Goal: Task Accomplishment & Management: Complete application form

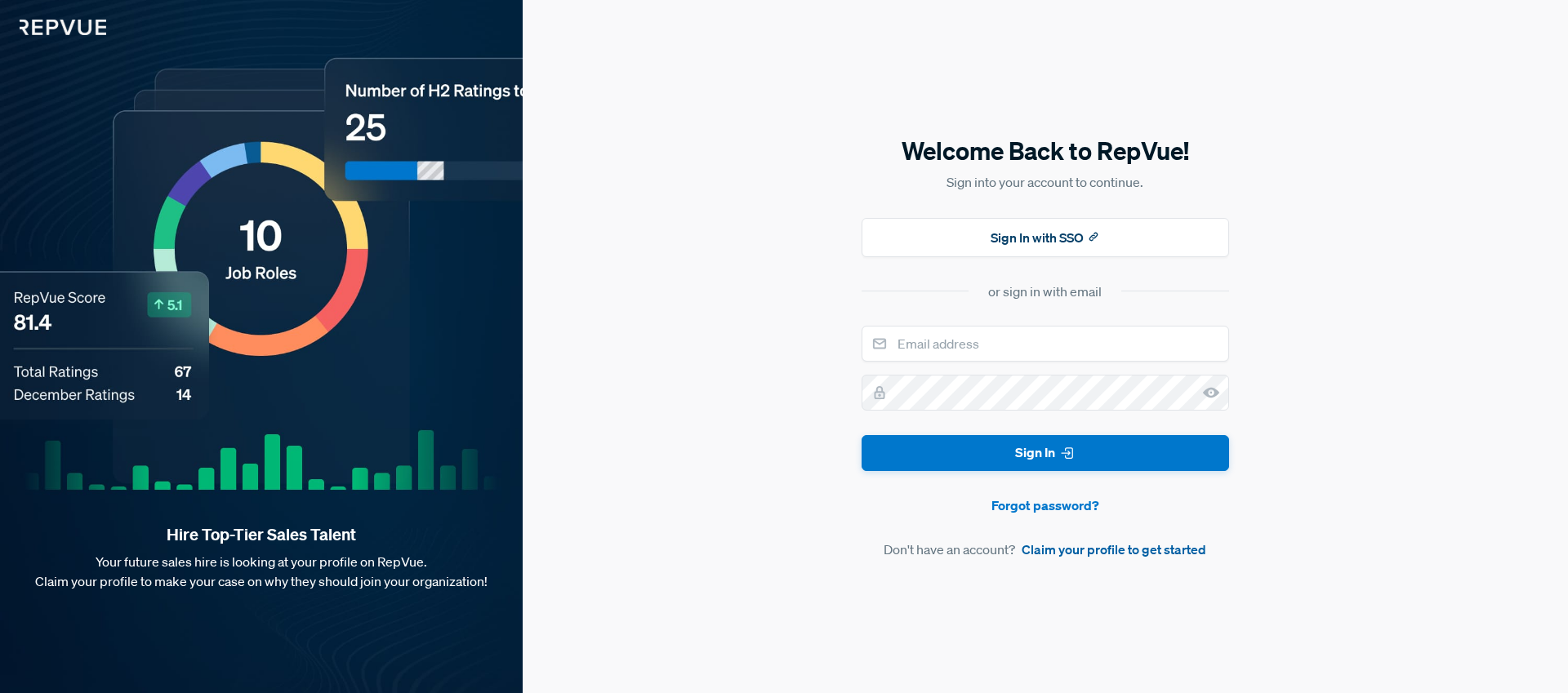
click at [1128, 550] on link "Claim your profile to get started" at bounding box center [1113, 549] width 185 height 20
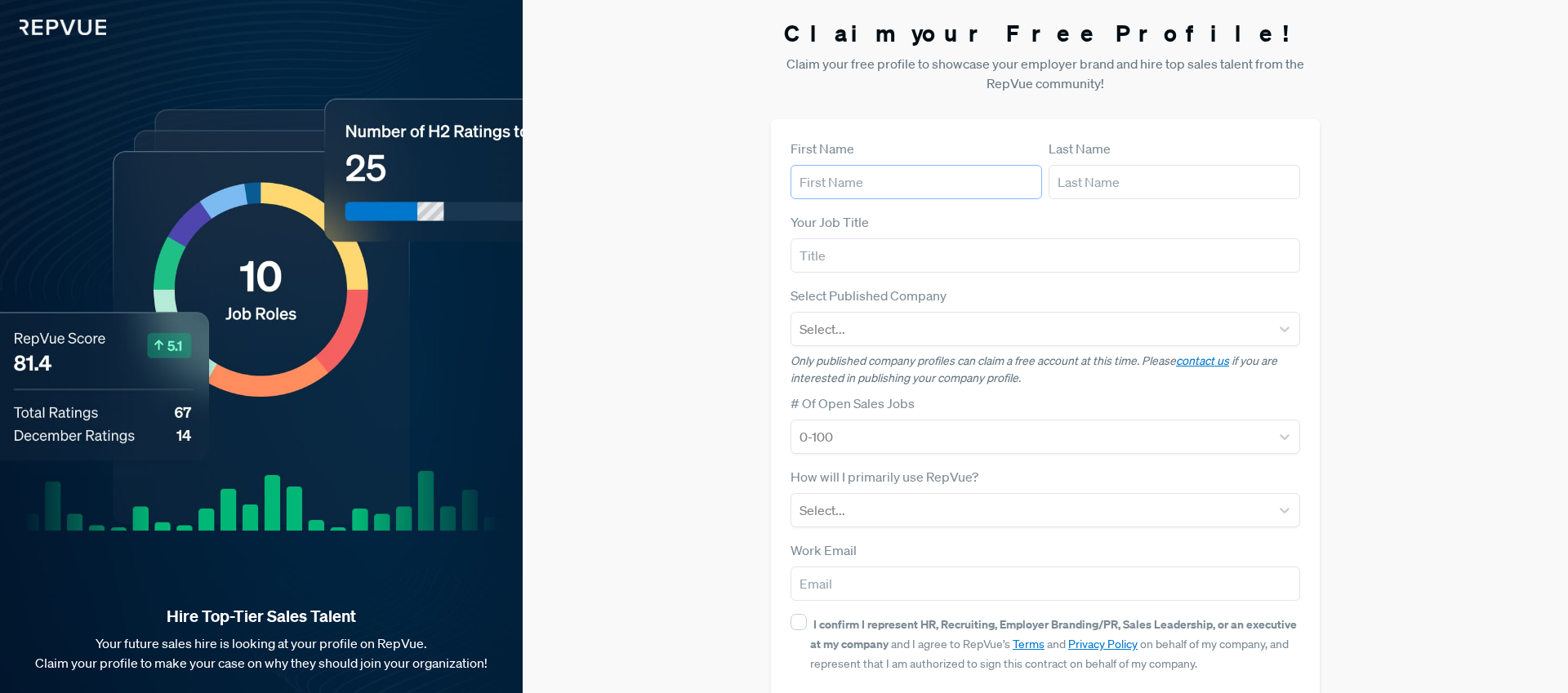
click at [838, 183] on input "text" at bounding box center [916, 182] width 252 height 34
type input "[PERSON_NAME]"
type input "Storro"
click at [868, 266] on input "text" at bounding box center [1045, 256] width 509 height 34
type input "Staff Recruiter"
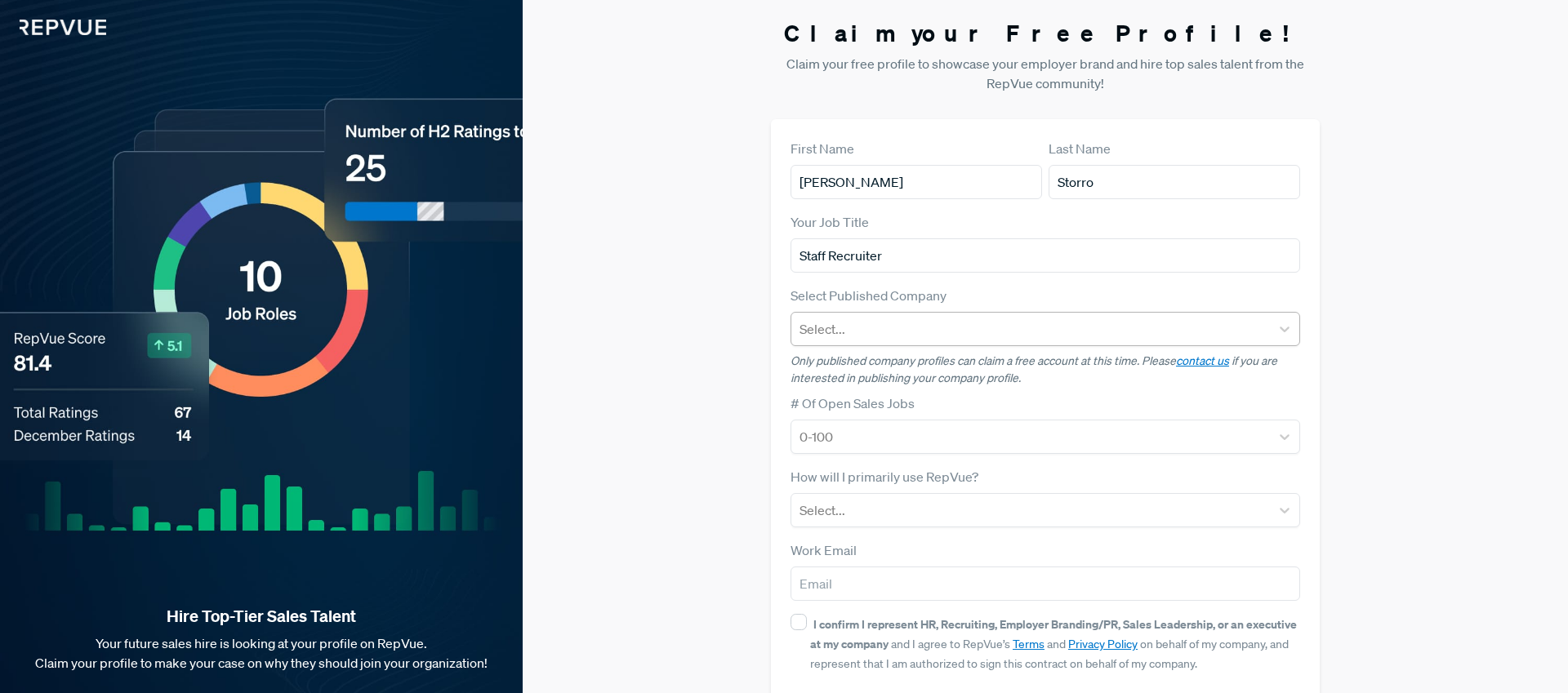
click at [851, 331] on div at bounding box center [1031, 329] width 462 height 23
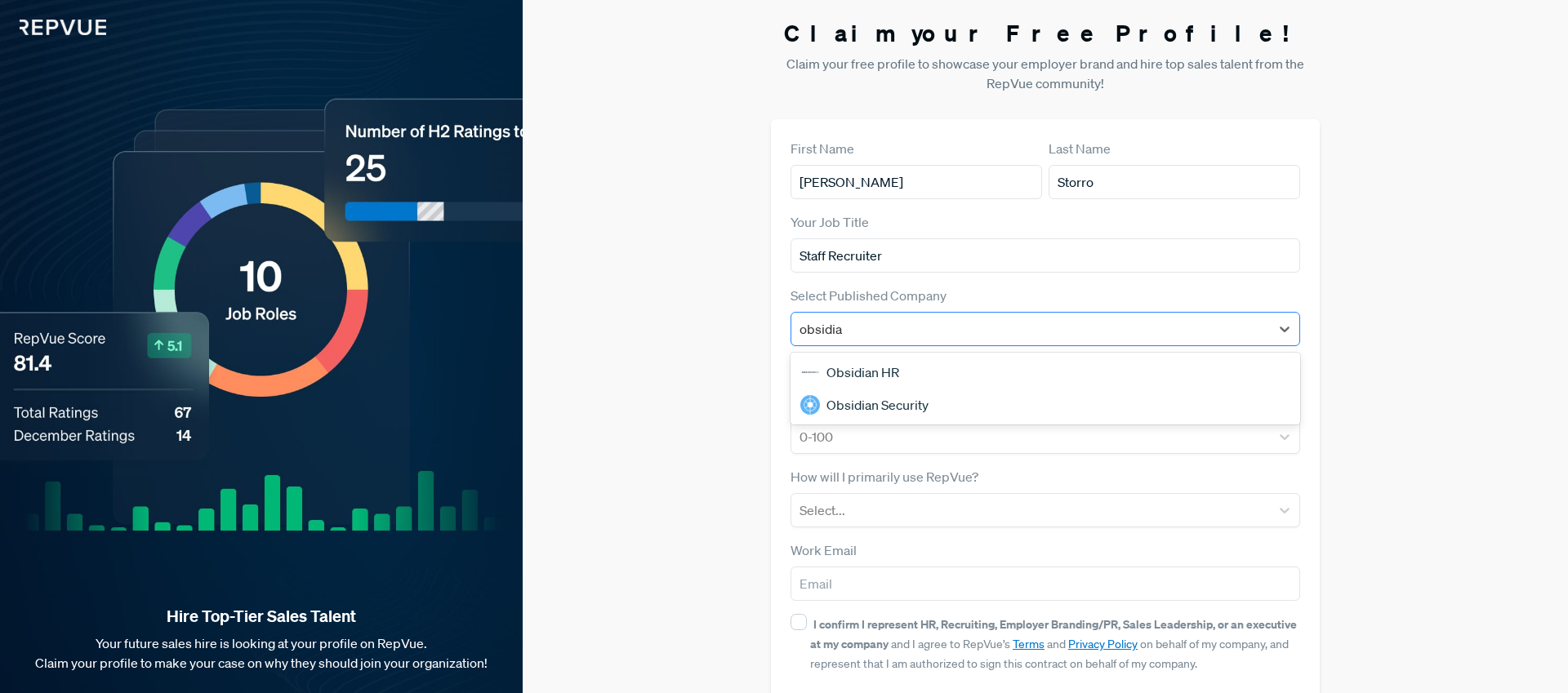
type input "obsidian"
click at [859, 408] on div "Obsidian Security" at bounding box center [1045, 405] width 509 height 33
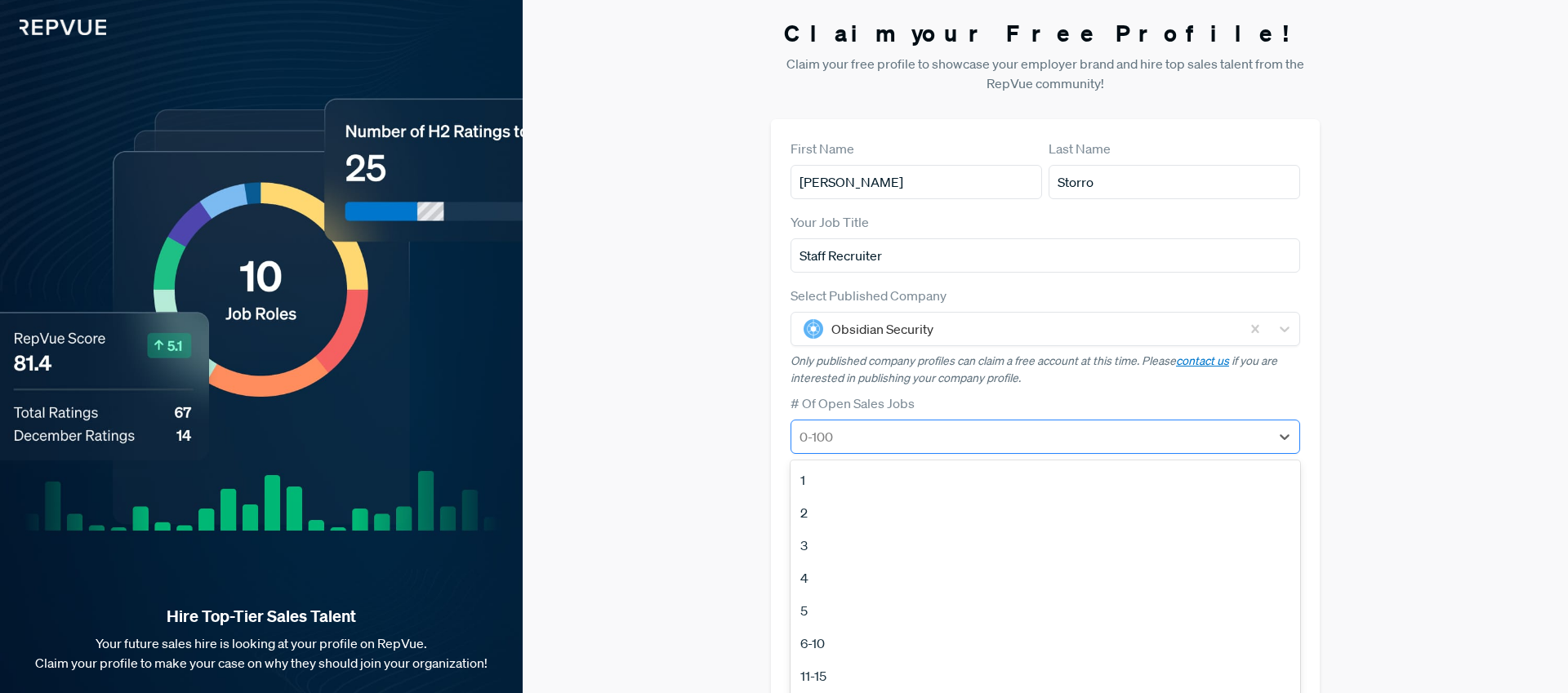
click at [860, 440] on div at bounding box center [1031, 436] width 462 height 23
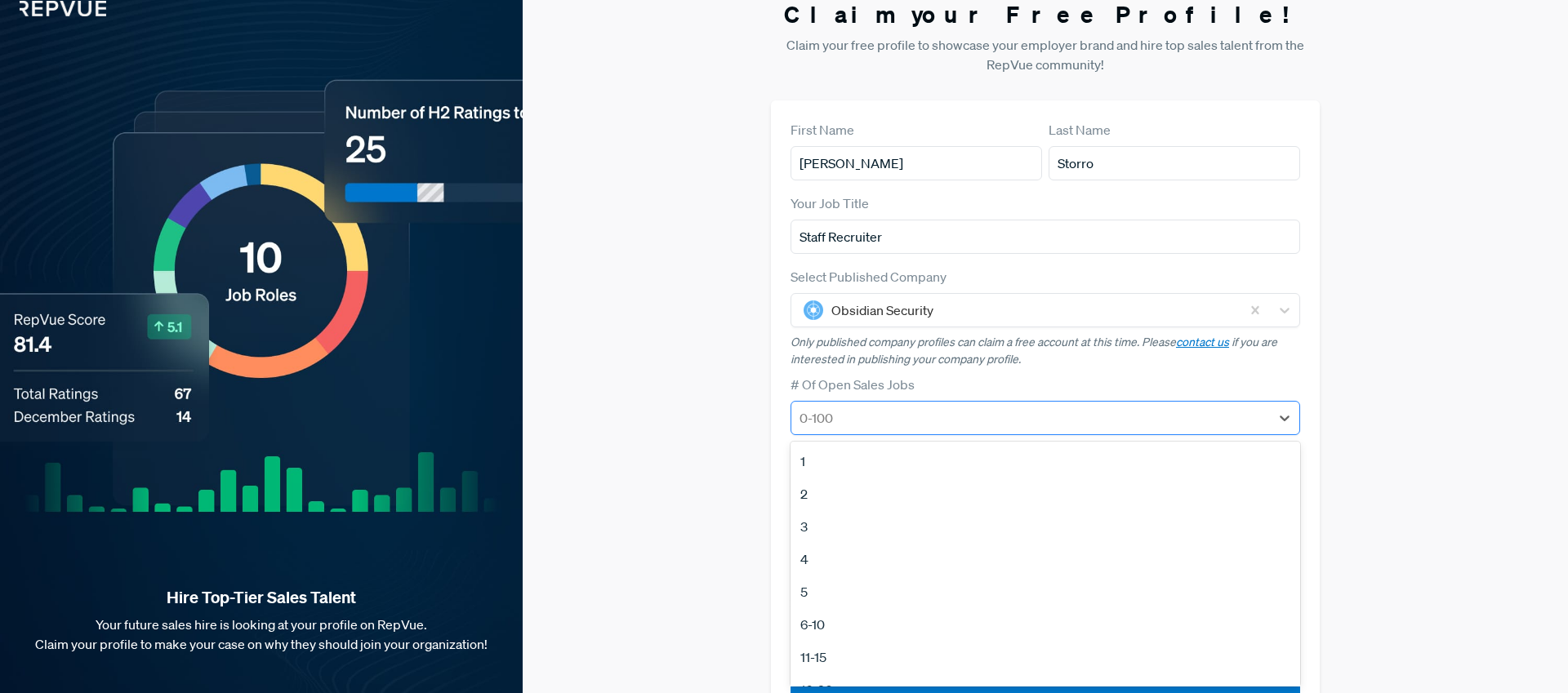
type input "2"
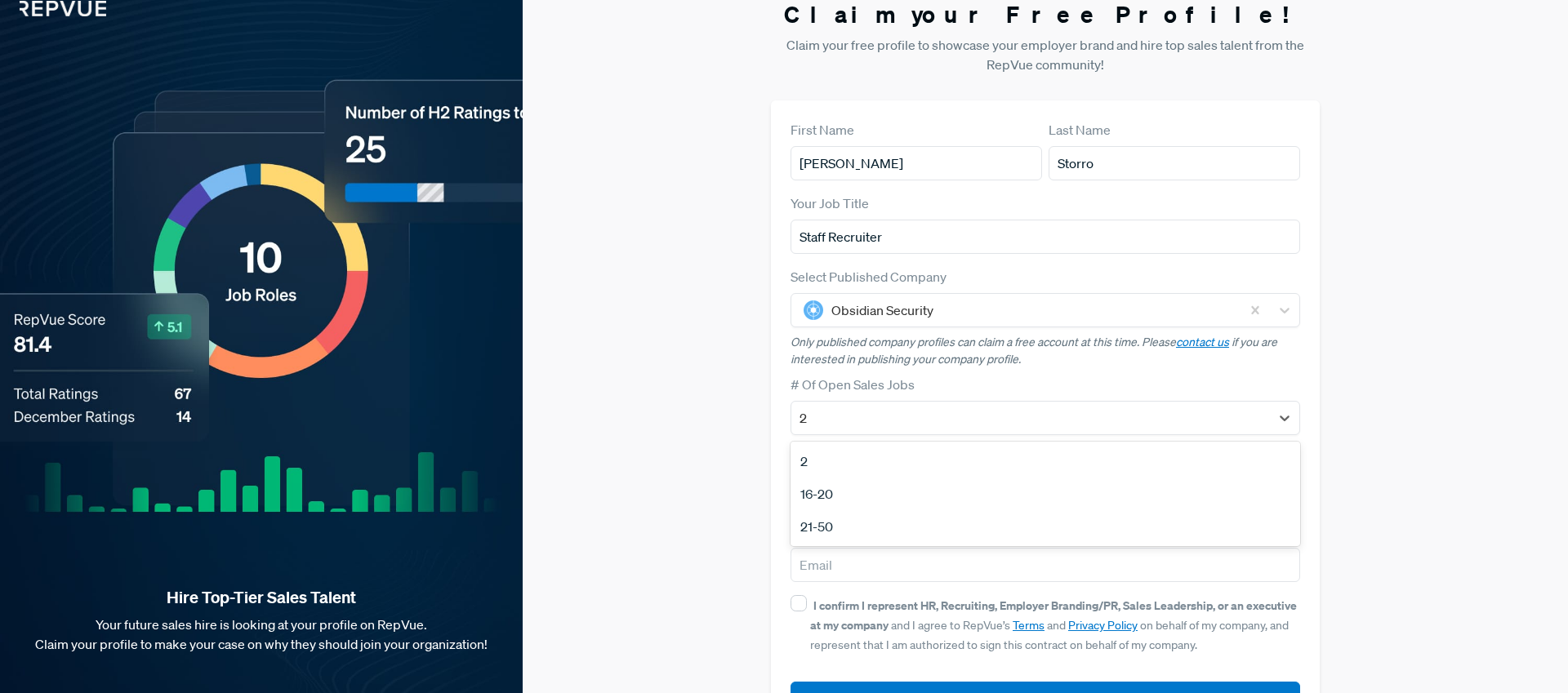
click at [826, 490] on div "16-20" at bounding box center [1045, 494] width 509 height 33
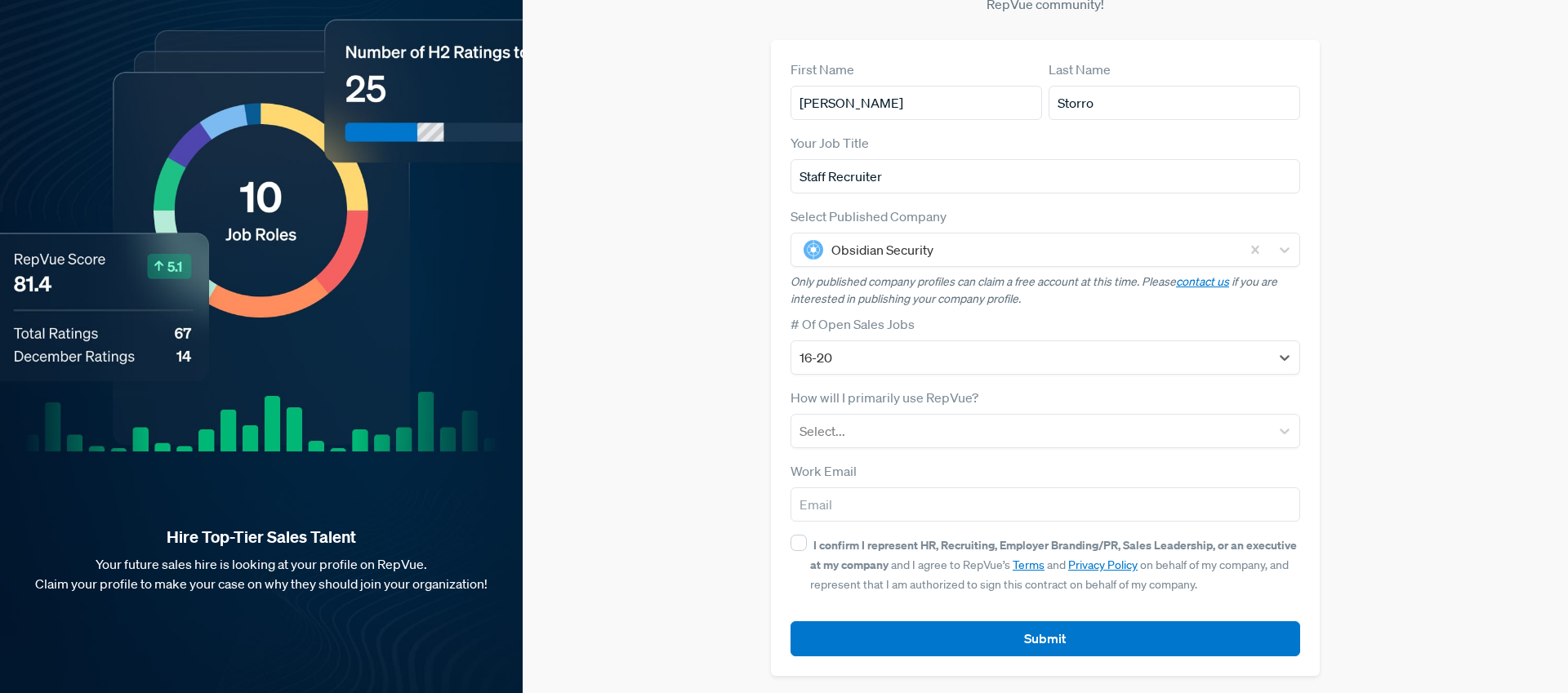
scroll to position [82, 0]
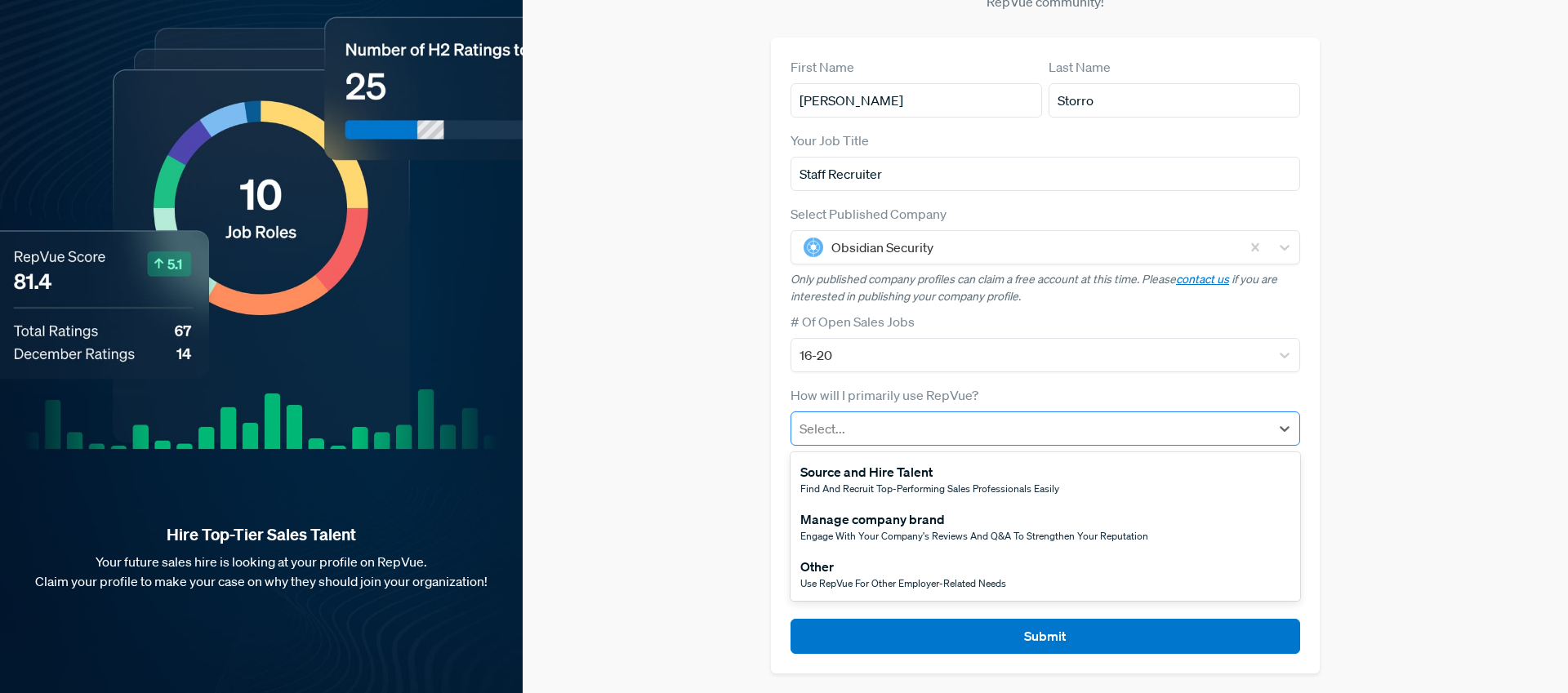
click at [867, 430] on div at bounding box center [1031, 429] width 462 height 23
click at [1011, 478] on div "Source and Hire Talent" at bounding box center [930, 471] width 259 height 20
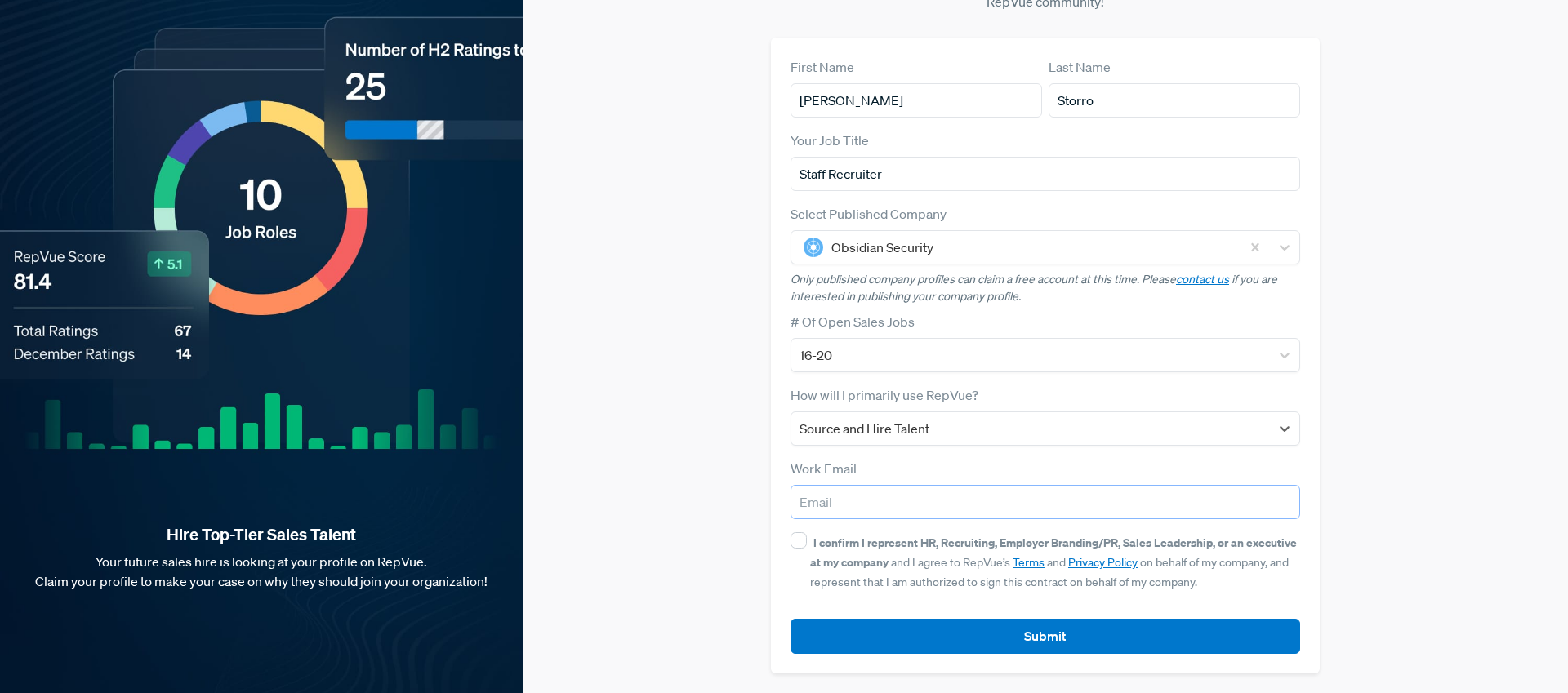
click at [859, 499] on input "email" at bounding box center [1045, 502] width 509 height 34
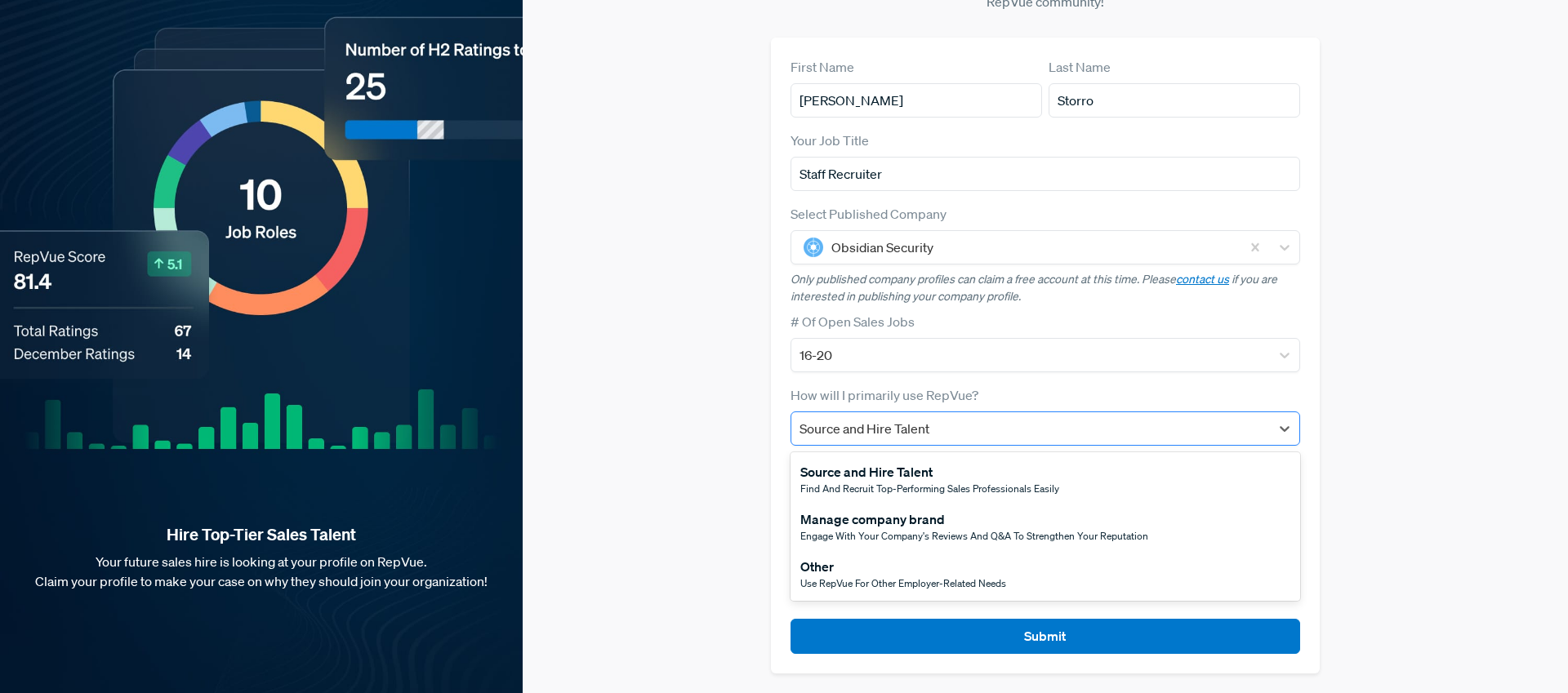
click at [880, 434] on div at bounding box center [1031, 429] width 462 height 23
click at [849, 530] on span "Engage with your company's reviews and Q&A to strengthen your reputation" at bounding box center [974, 536] width 348 height 14
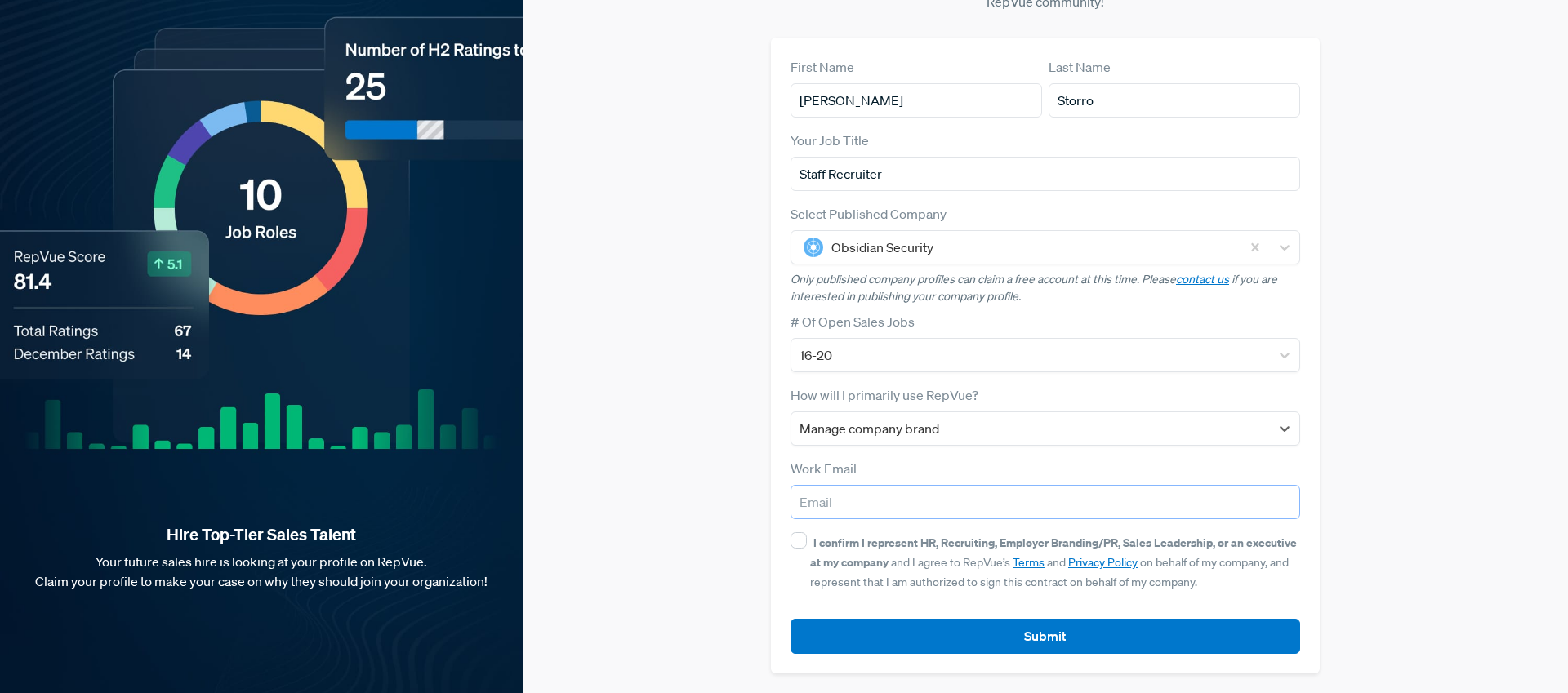
click at [855, 510] on input "email" at bounding box center [1045, 502] width 509 height 34
type input "[EMAIL_ADDRESS][DOMAIN_NAME]"
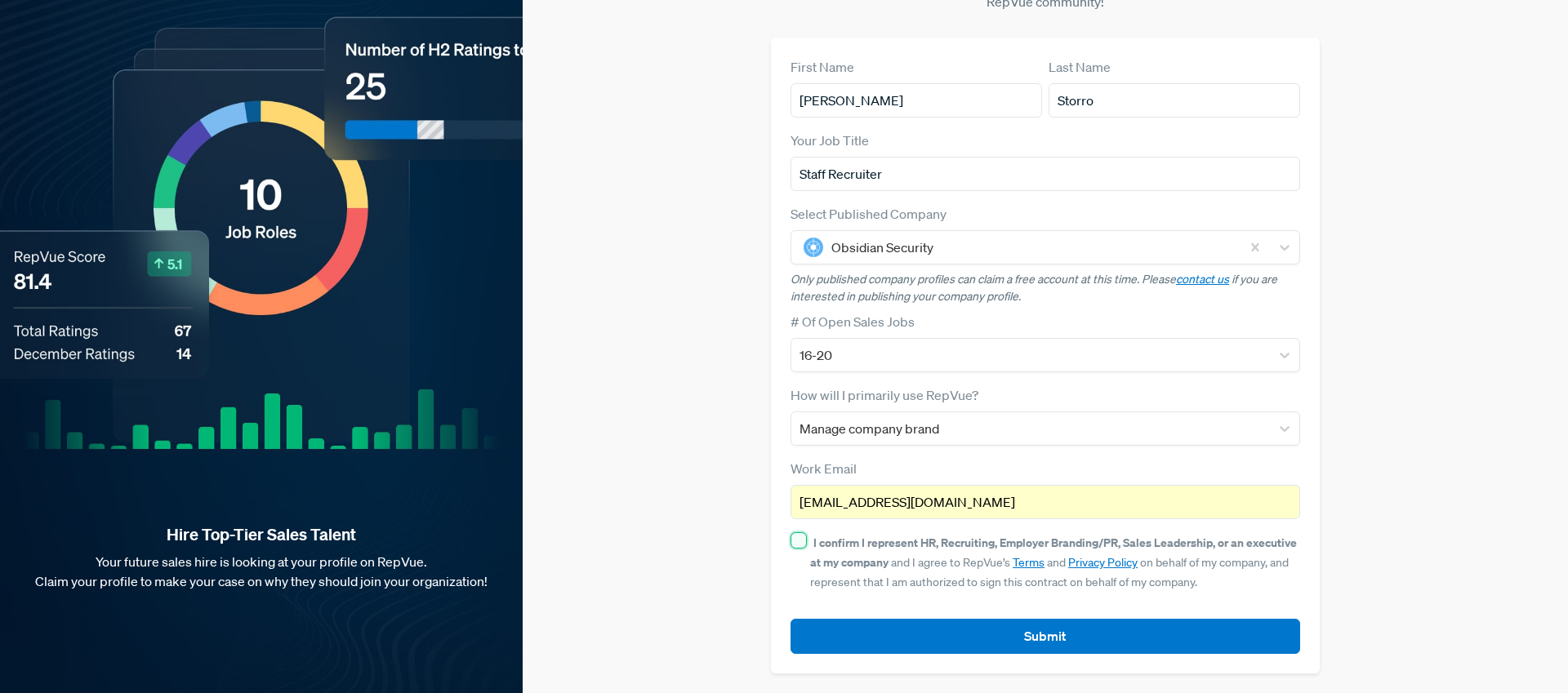
click at [803, 538] on input "I confirm I represent HR, Recruiting, Employer Branding/PR, Sales Leadership, o…" at bounding box center [798, 540] width 16 height 16
checkbox input "true"
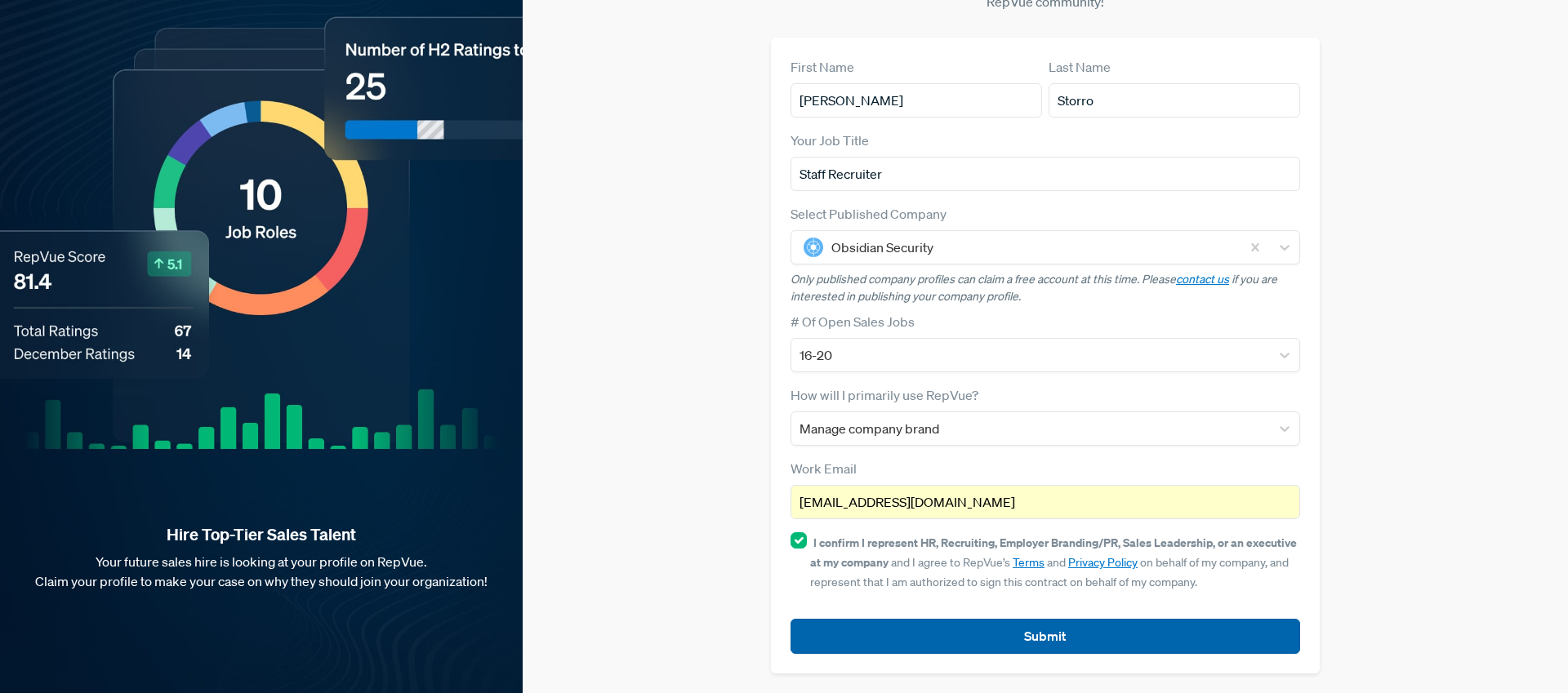
click at [1052, 641] on button "Submit" at bounding box center [1045, 636] width 509 height 35
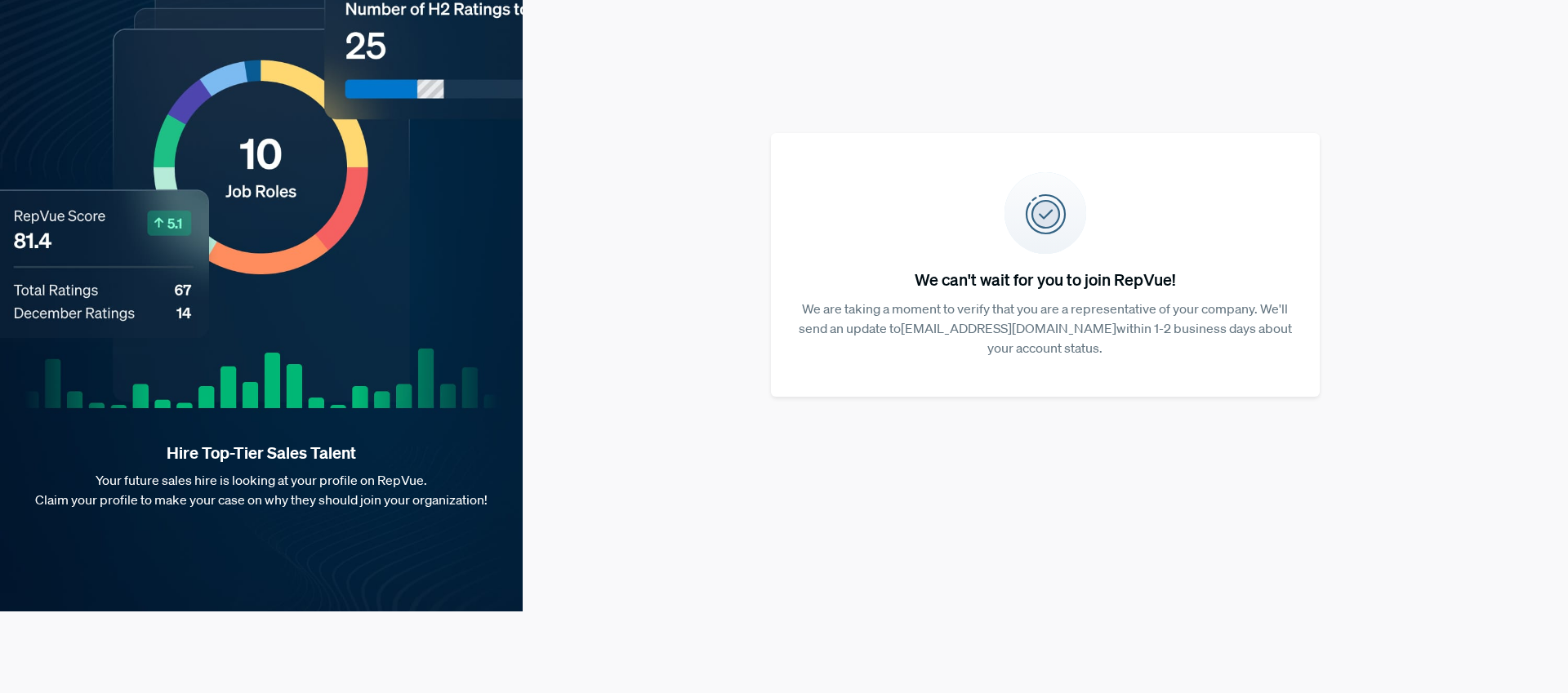
scroll to position [0, 0]
